Goal: Task Accomplishment & Management: Use online tool/utility

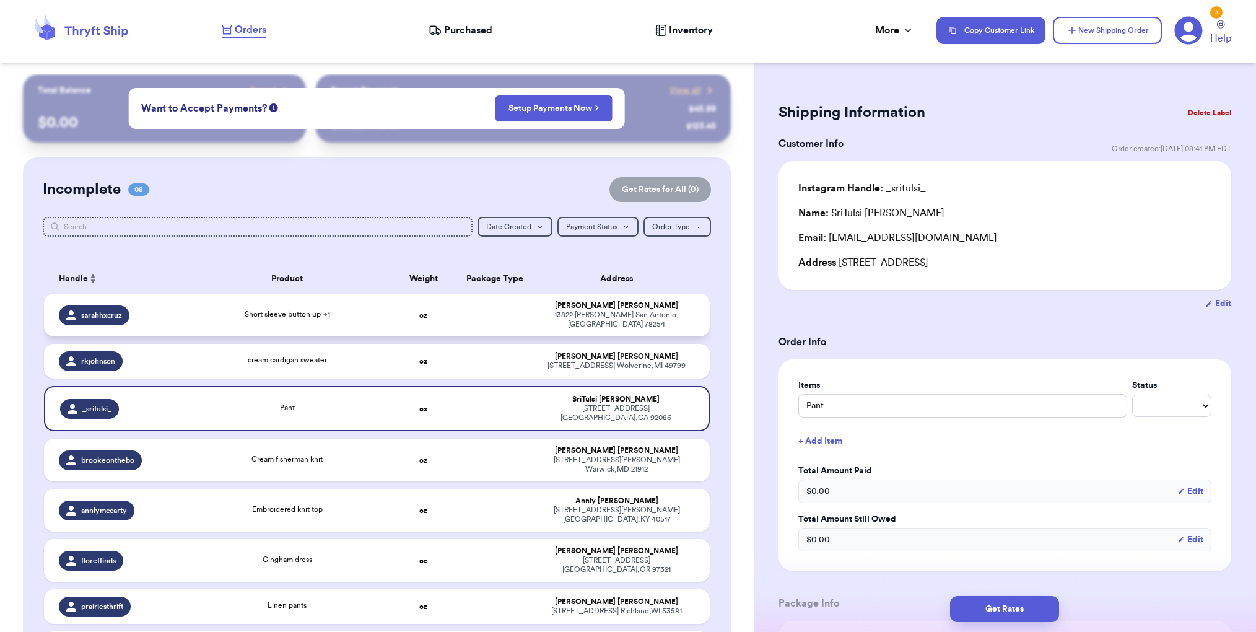
click at [567, 310] on div "[PERSON_NAME]" at bounding box center [616, 305] width 157 height 9
type input "Short sleeve button up"
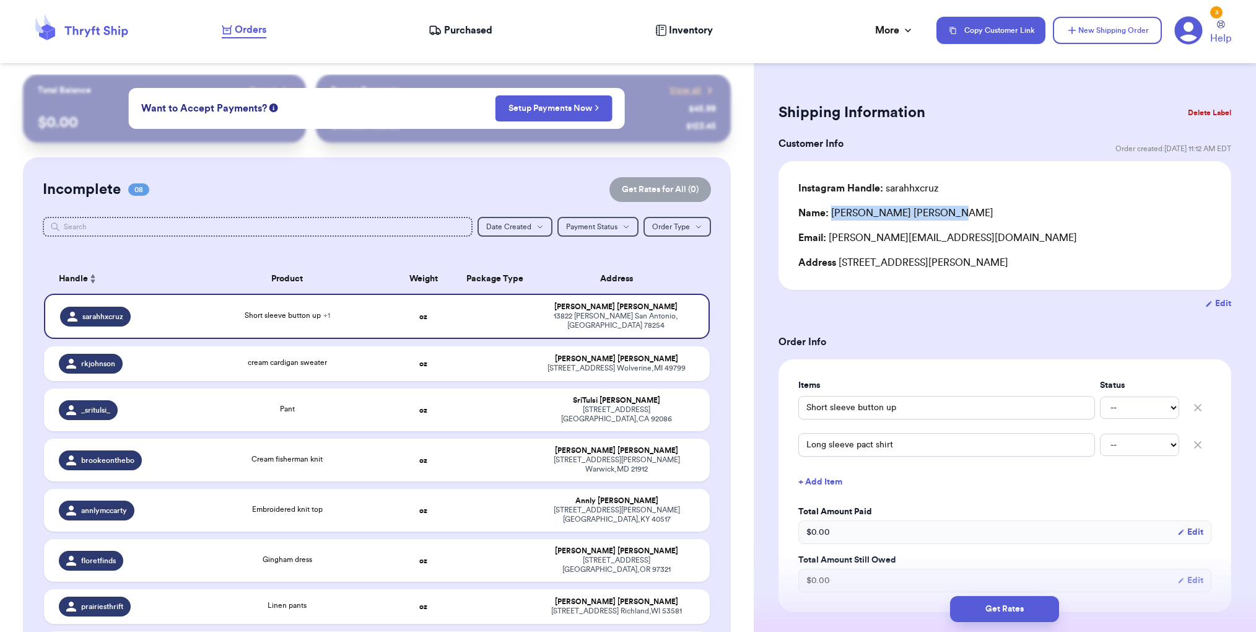
drag, startPoint x: 832, startPoint y: 214, endPoint x: 950, endPoint y: 214, distance: 117.6
click at [950, 214] on div "Name: [PERSON_NAME]" at bounding box center [1004, 213] width 413 height 15
copy div "[PERSON_NAME]"
click at [622, 455] on div "[STREET_ADDRESS][PERSON_NAME][PERSON_NAME]" at bounding box center [616, 464] width 157 height 19
type input "Cream fisherman knit"
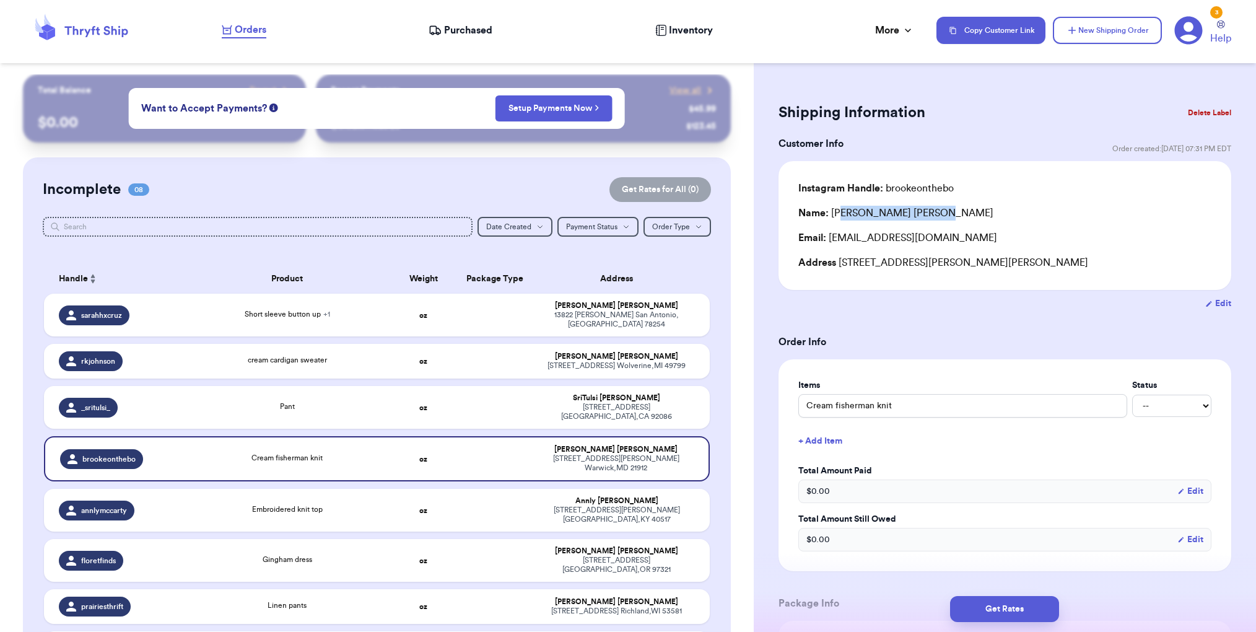
click at [929, 213] on div "Name: [PERSON_NAME]" at bounding box center [1004, 213] width 413 height 15
click at [833, 214] on div "Name: [PERSON_NAME]" at bounding box center [895, 213] width 195 height 15
drag, startPoint x: 832, startPoint y: 215, endPoint x: 927, endPoint y: 214, distance: 95.4
click at [929, 214] on div "Name: [PERSON_NAME]" at bounding box center [1004, 213] width 413 height 15
copy div "[PERSON_NAME]"
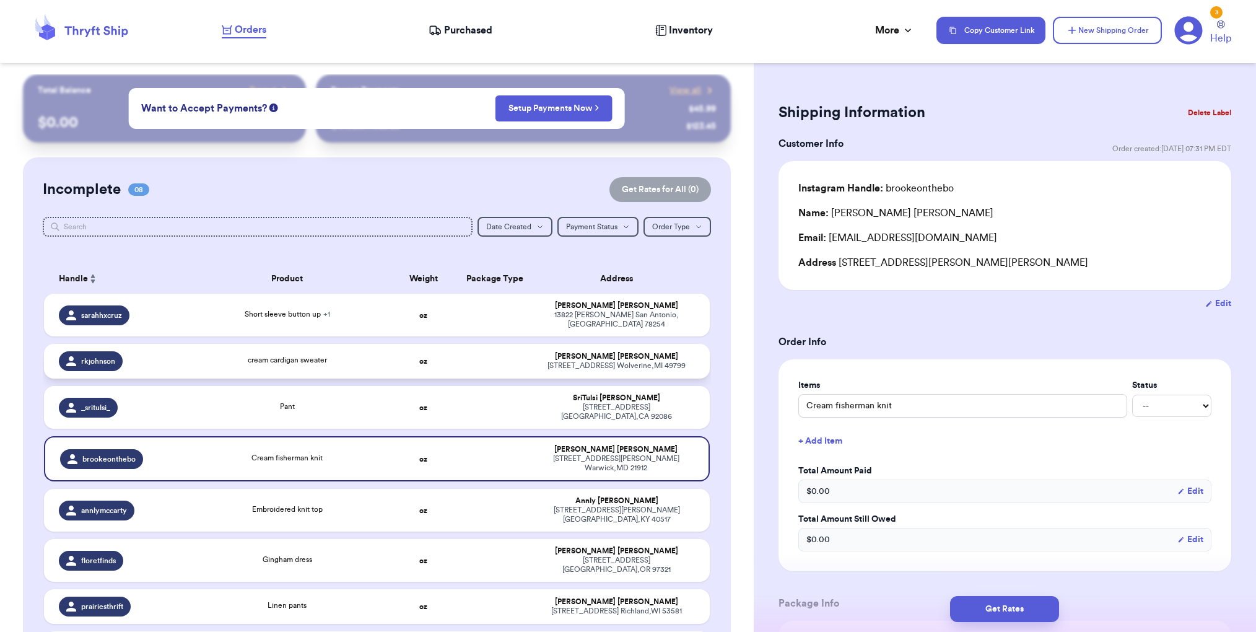
click at [630, 352] on div "[PERSON_NAME]" at bounding box center [616, 356] width 157 height 9
type input "cream cardigan sweater"
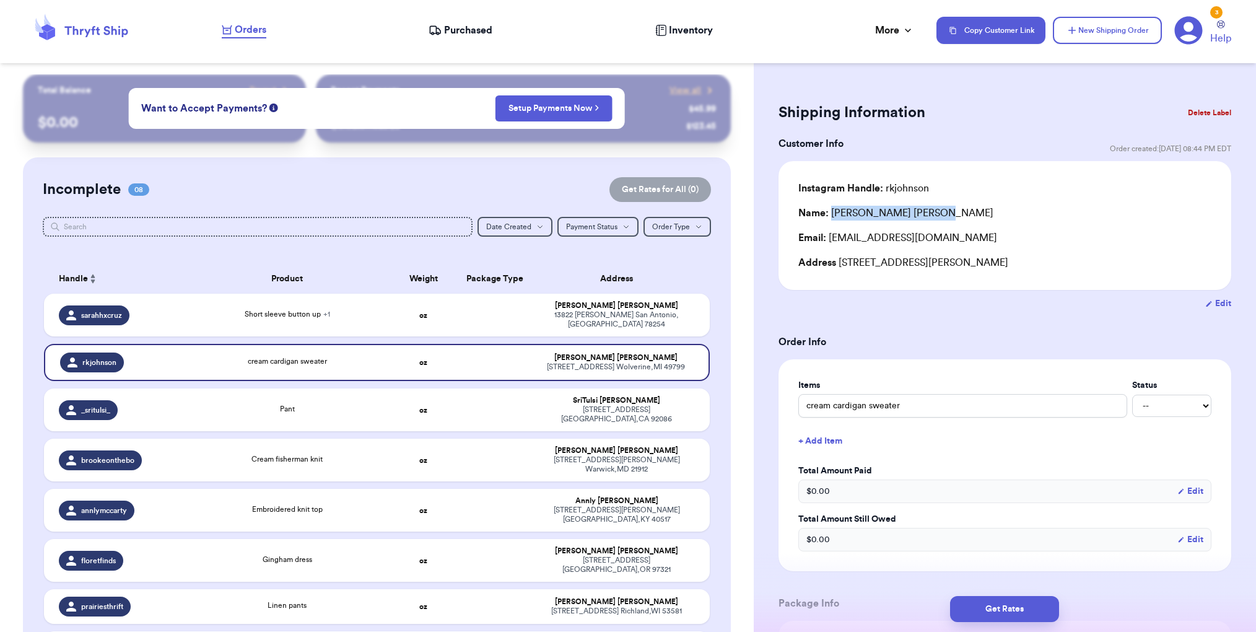
drag, startPoint x: 832, startPoint y: 214, endPoint x: 915, endPoint y: 214, distance: 83.0
click at [915, 214] on div "Name: [PERSON_NAME]" at bounding box center [1004, 213] width 413 height 15
copy div "[PERSON_NAME]"
click at [647, 405] on div "[STREET_ADDRESS]" at bounding box center [616, 414] width 157 height 19
type input "Pant"
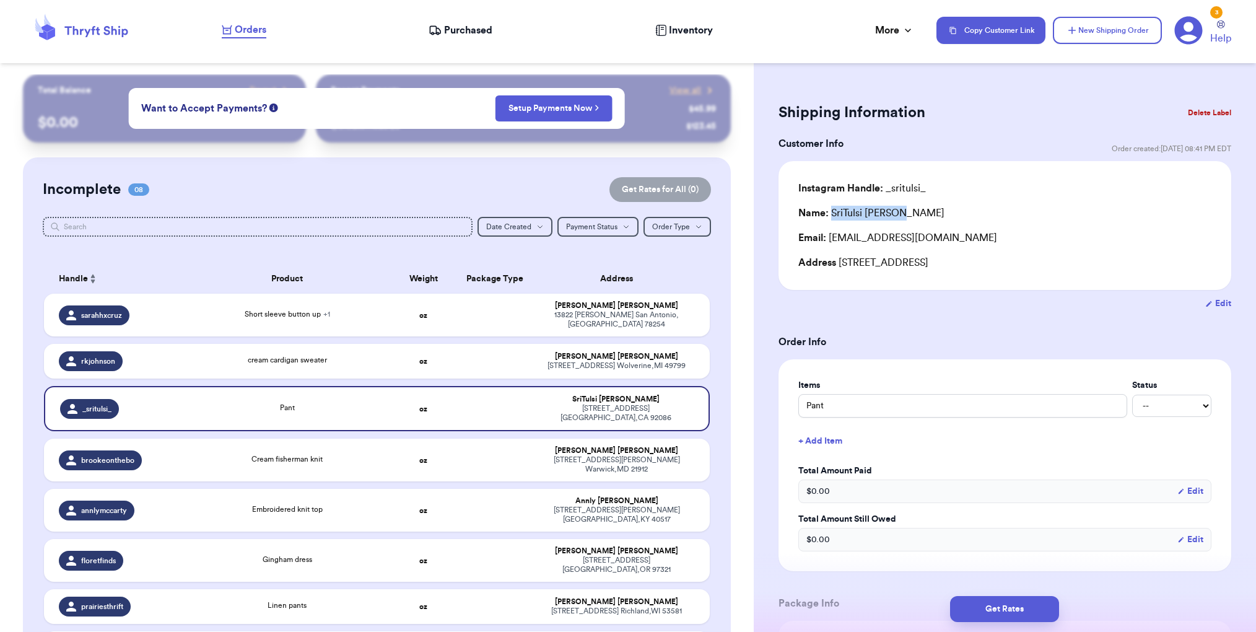
drag, startPoint x: 840, startPoint y: 215, endPoint x: 921, endPoint y: 214, distance: 81.1
click at [938, 214] on div "Name: [PERSON_NAME]" at bounding box center [1004, 213] width 413 height 15
copy div "SriTulsi [PERSON_NAME]"
click at [573, 505] on div "[STREET_ADDRESS][PERSON_NAME]" at bounding box center [616, 514] width 157 height 19
type input "Embroidered knit top"
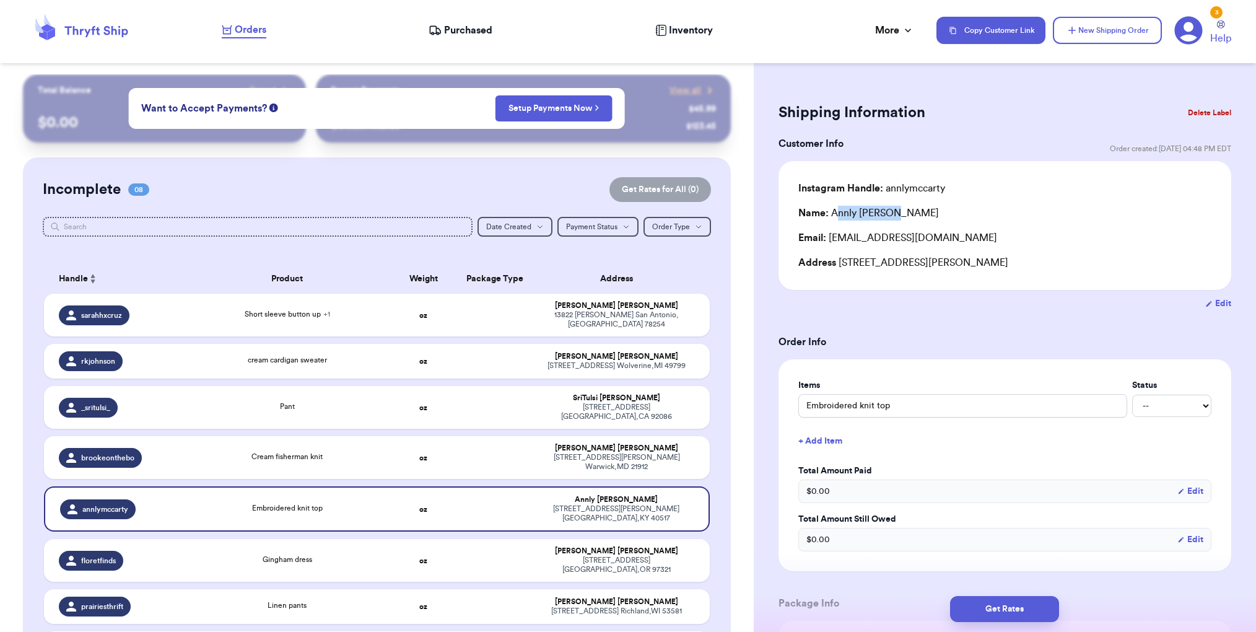
drag, startPoint x: 854, startPoint y: 214, endPoint x: 953, endPoint y: 212, distance: 98.5
click at [953, 212] on div "Name: [PERSON_NAME]" at bounding box center [1004, 213] width 413 height 15
click at [827, 214] on span "Name:" at bounding box center [813, 213] width 30 height 10
drag, startPoint x: 831, startPoint y: 212, endPoint x: 946, endPoint y: 215, distance: 115.2
click at [948, 215] on div "Name: [PERSON_NAME]" at bounding box center [1004, 213] width 413 height 15
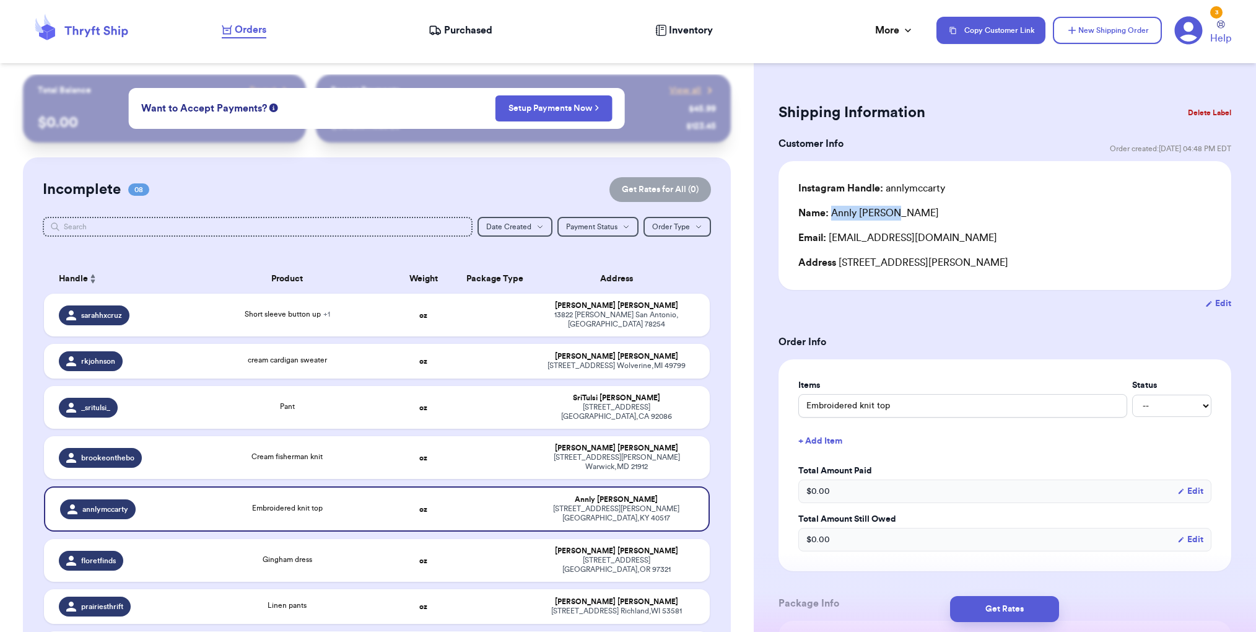
copy div "[PERSON_NAME]"
